Goal: Task Accomplishment & Management: Complete application form

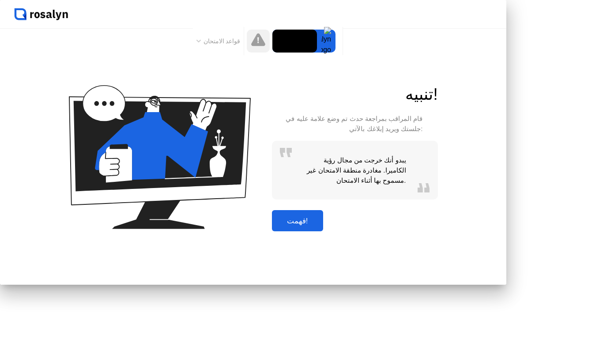
click at [320, 226] on div "فهمت!" at bounding box center [297, 220] width 46 height 9
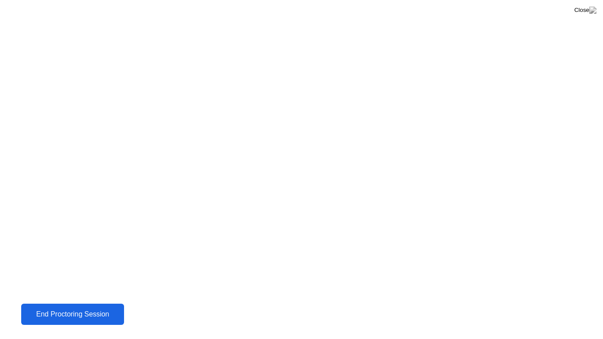
click at [77, 308] on button "End Proctoring Session" at bounding box center [72, 314] width 103 height 21
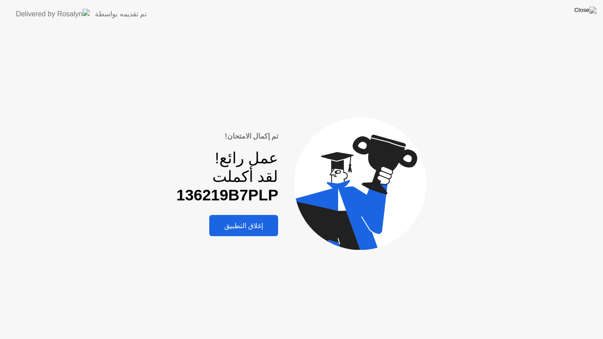
click at [250, 226] on div "إغلاق التطبيق" at bounding box center [244, 226] width 64 height 8
